Goal: Ask a question

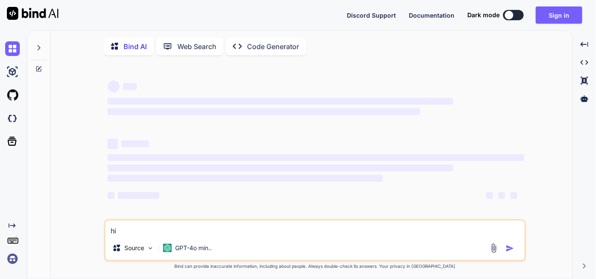
type textarea "x"
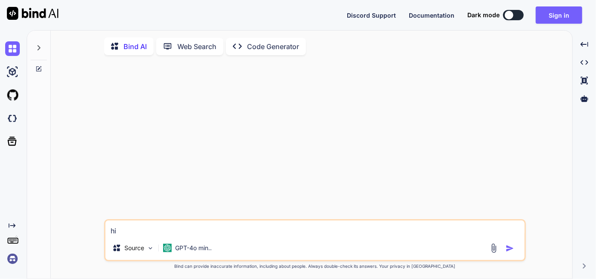
drag, startPoint x: 122, startPoint y: 235, endPoint x: 83, endPoint y: 226, distance: 39.2
click at [83, 226] on div "hi Source GPT-4o min.. Created with Bind Always check its answers. Privacy in B…" at bounding box center [315, 171] width 515 height 218
type textarea "x"
type textarea "h"
type textarea "x"
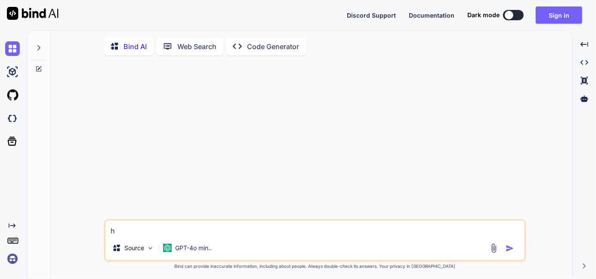
type textarea "hi"
click at [506, 255] on div "Source GPT-4o min.." at bounding box center [314, 249] width 419 height 21
click at [510, 251] on img "button" at bounding box center [510, 248] width 9 height 9
type textarea "x"
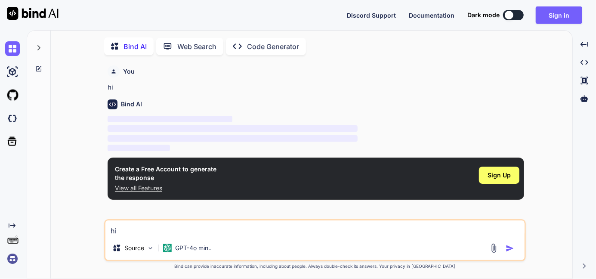
scroll to position [3, 0]
